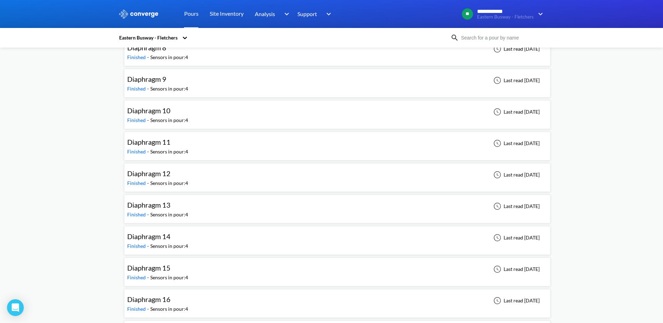
scroll to position [649, 0]
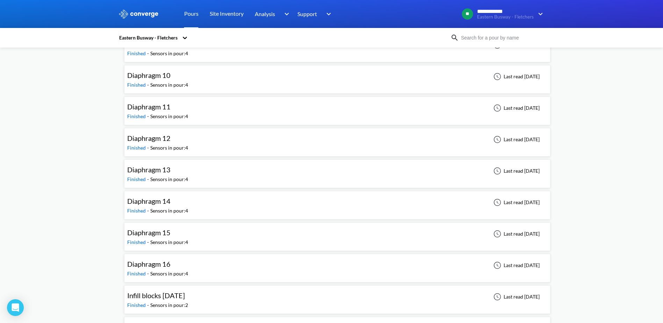
click at [158, 107] on span "Diaphragm 11" at bounding box center [148, 106] width 43 height 8
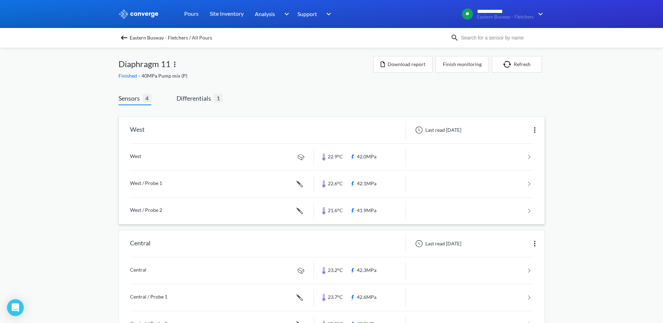
scroll to position [70, 0]
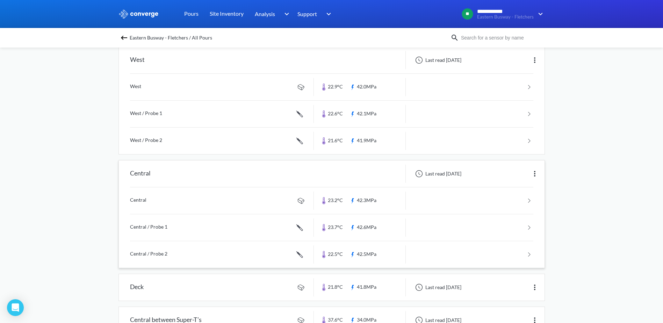
click at [359, 227] on link at bounding box center [331, 227] width 403 height 27
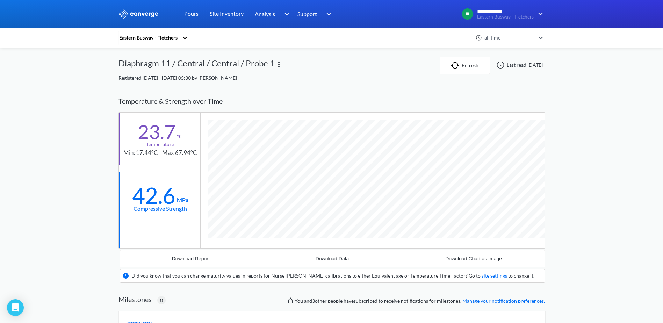
scroll to position [447, 426]
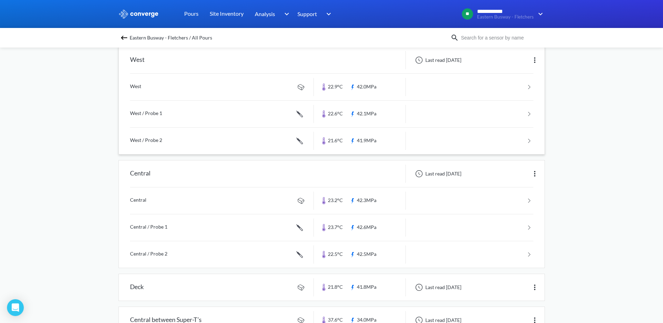
scroll to position [95, 0]
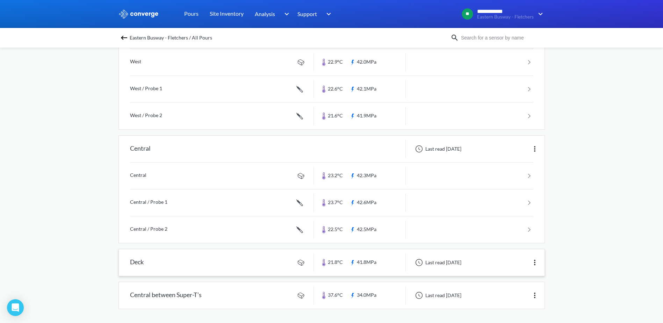
click at [135, 264] on link at bounding box center [331, 262] width 425 height 27
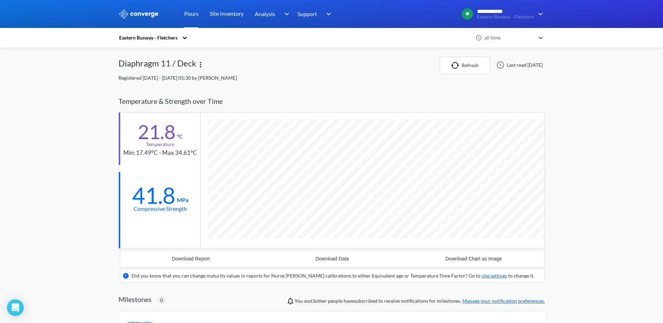
scroll to position [433, 426]
